Goal: Navigation & Orientation: Go to known website

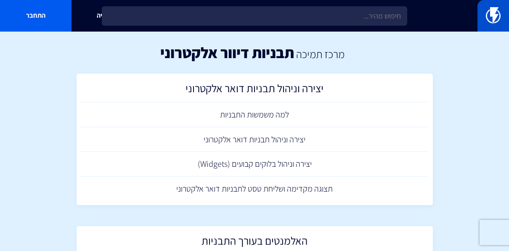
click at [494, 11] on img at bounding box center [493, 15] width 15 height 17
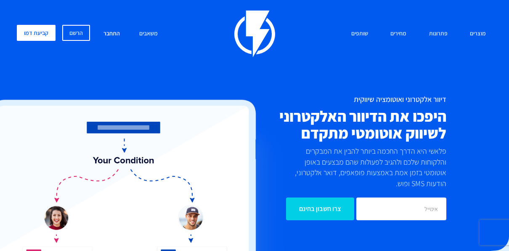
click at [113, 29] on link "התחבר" at bounding box center [111, 34] width 29 height 18
click at [71, 30] on link "הרשם" at bounding box center [76, 33] width 28 height 16
